Goal: Task Accomplishment & Management: Use online tool/utility

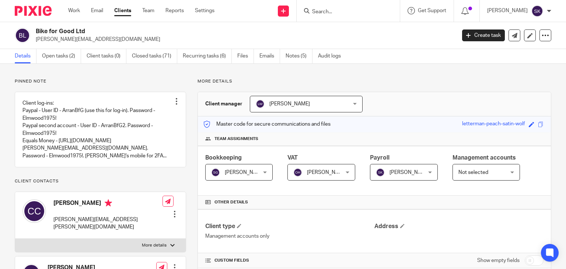
click at [333, 9] on input "Search" at bounding box center [345, 12] width 66 height 7
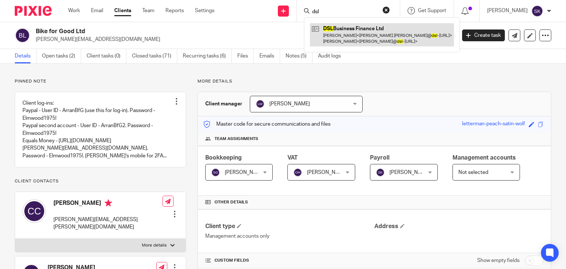
type input "dsl"
click at [346, 31] on link at bounding box center [382, 34] width 144 height 23
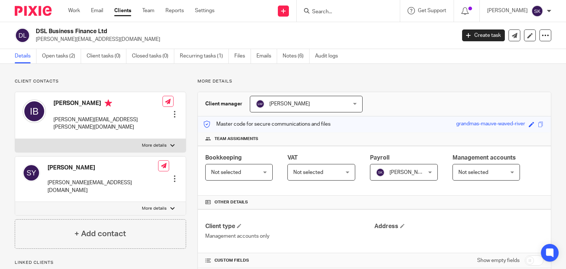
click at [77, 56] on link "Open tasks (2)" at bounding box center [61, 56] width 39 height 14
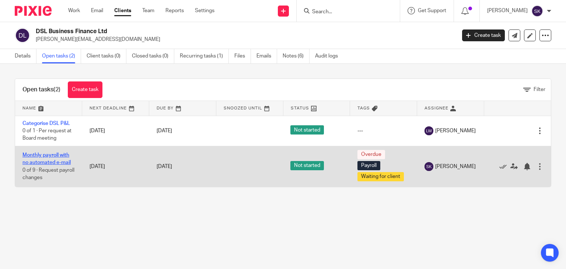
click at [63, 162] on link "Monthly payroll with no automated e-mail" at bounding box center [46, 159] width 48 height 13
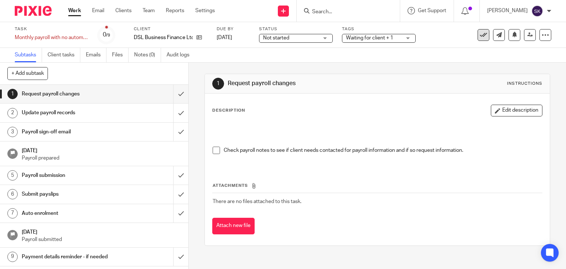
click at [480, 36] on icon at bounding box center [483, 34] width 7 height 7
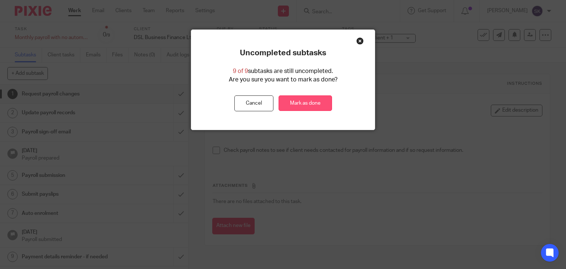
click at [302, 105] on link "Mark as done" at bounding box center [305, 104] width 53 height 16
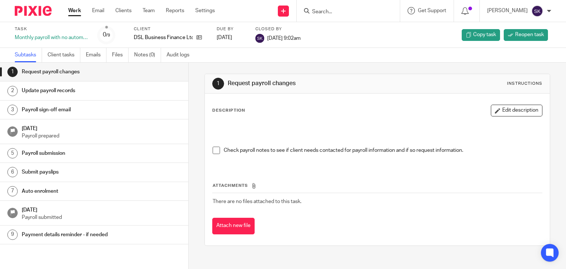
click at [519, 61] on div "Subtasks Client tasks Emails Files Notes (0) Audit logs" at bounding box center [283, 55] width 566 height 15
